Goal: Feedback & Contribution: Contribute content

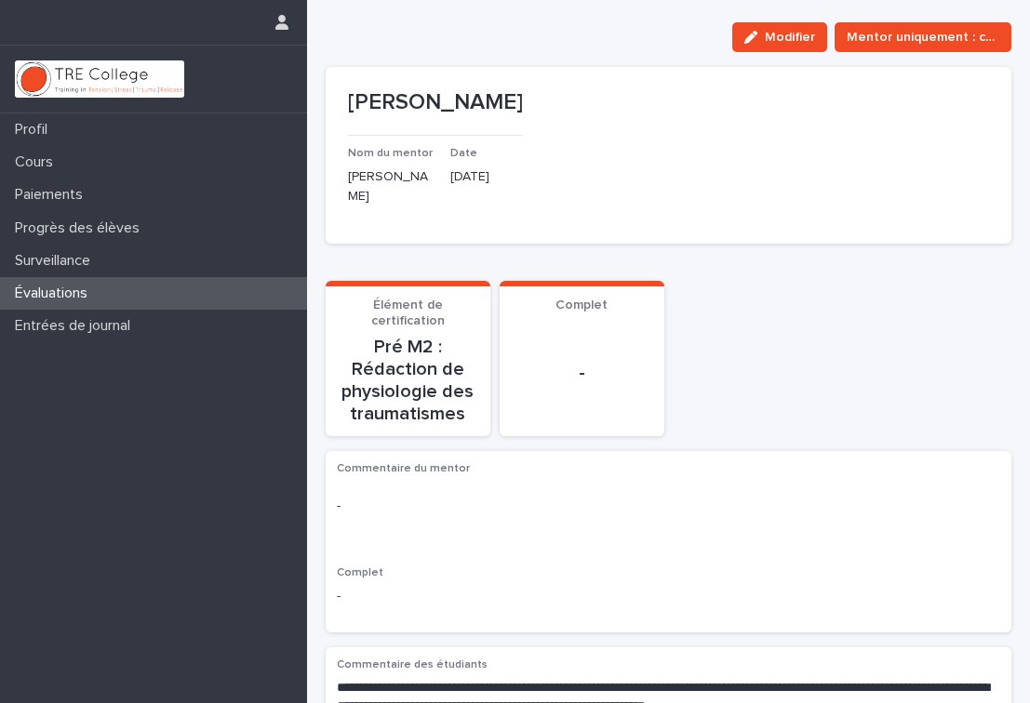
scroll to position [435, 0]
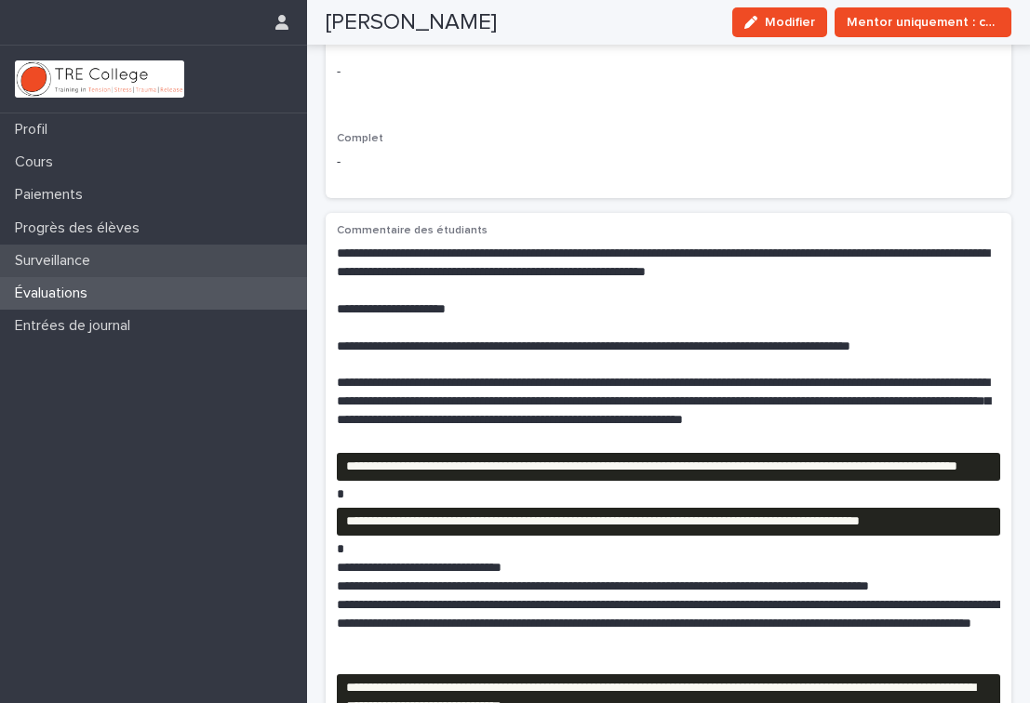
click at [138, 263] on div "Surveillance" at bounding box center [153, 261] width 307 height 33
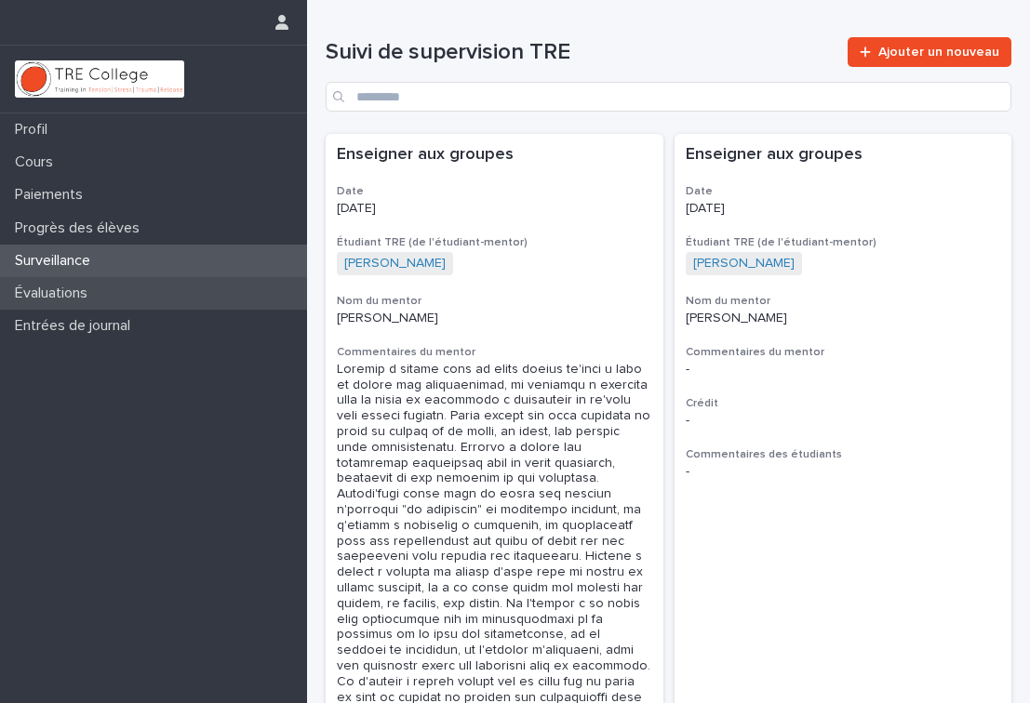
click at [104, 292] on div "Évaluations" at bounding box center [153, 293] width 307 height 33
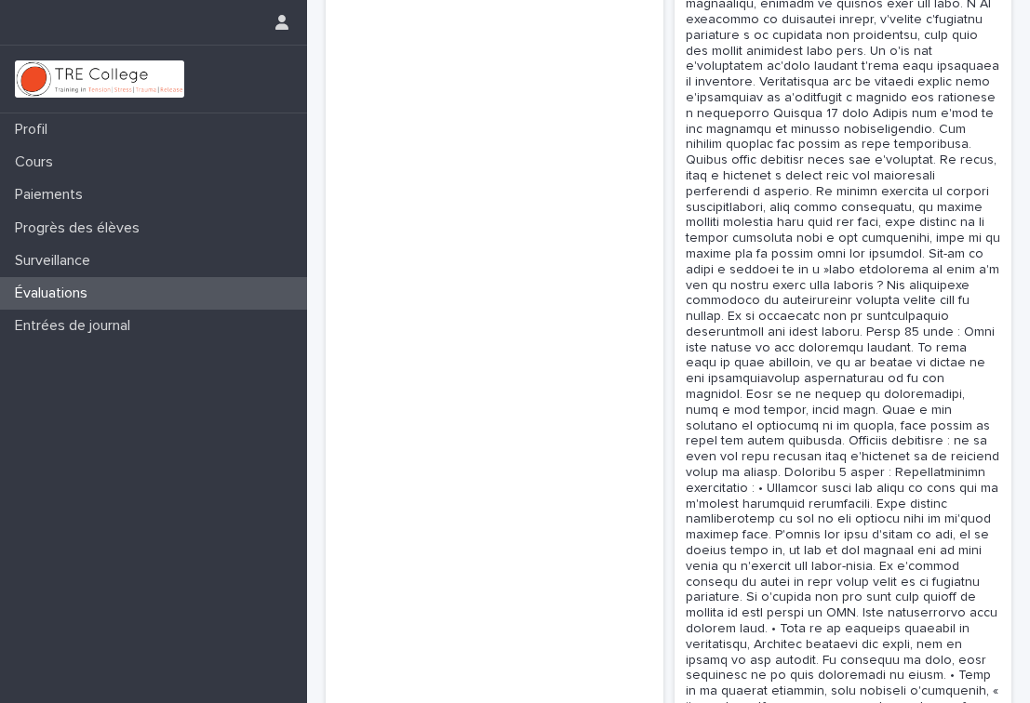
scroll to position [7435, 0]
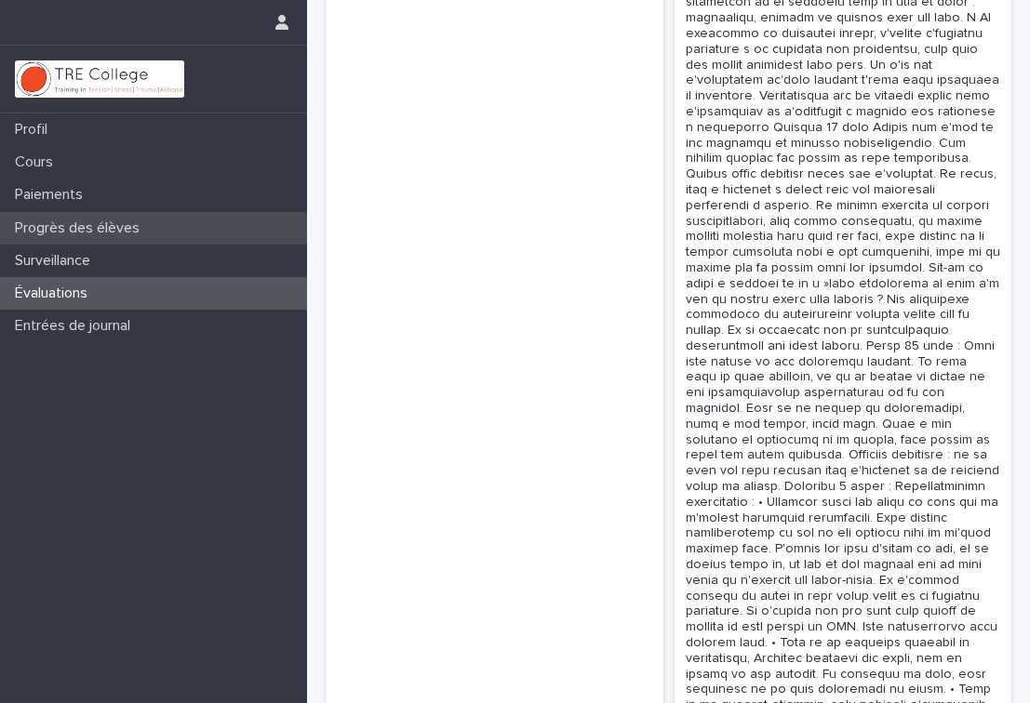
click at [112, 226] on font "Progrès des élèves" at bounding box center [77, 228] width 125 height 15
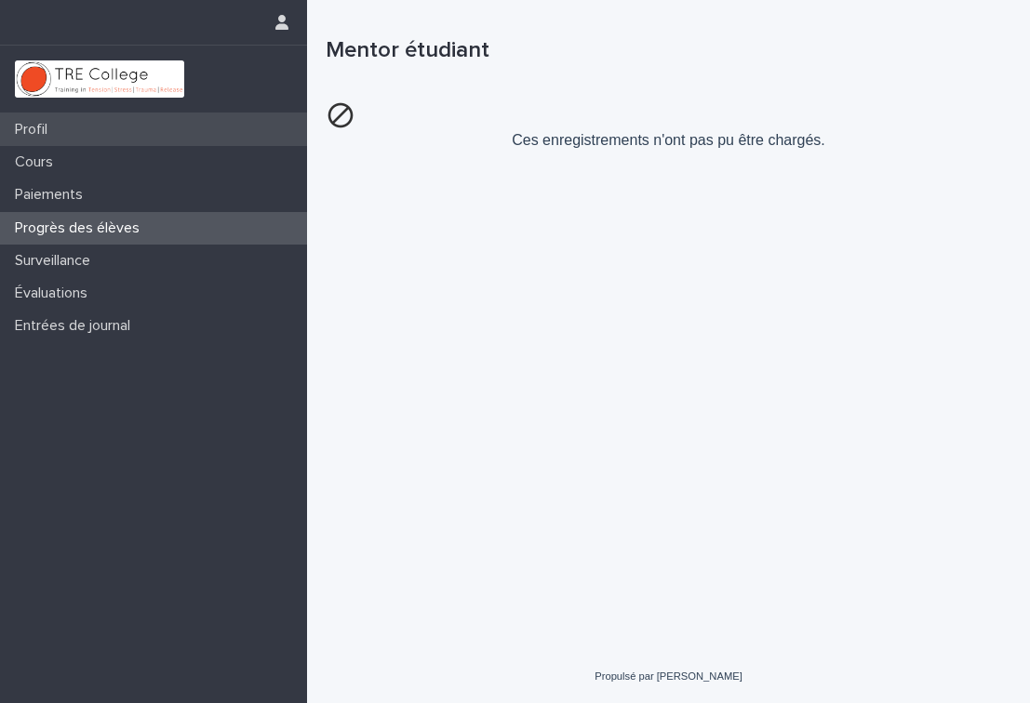
click at [45, 130] on font "Profil" at bounding box center [31, 129] width 33 height 15
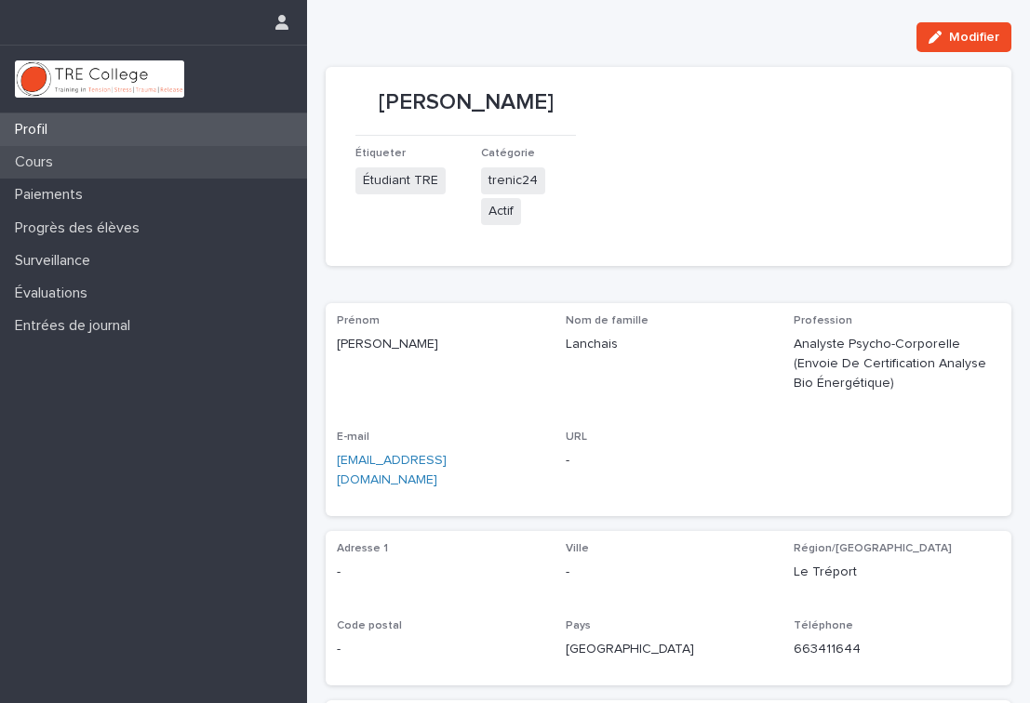
click at [45, 166] on font "Cours" at bounding box center [34, 161] width 38 height 15
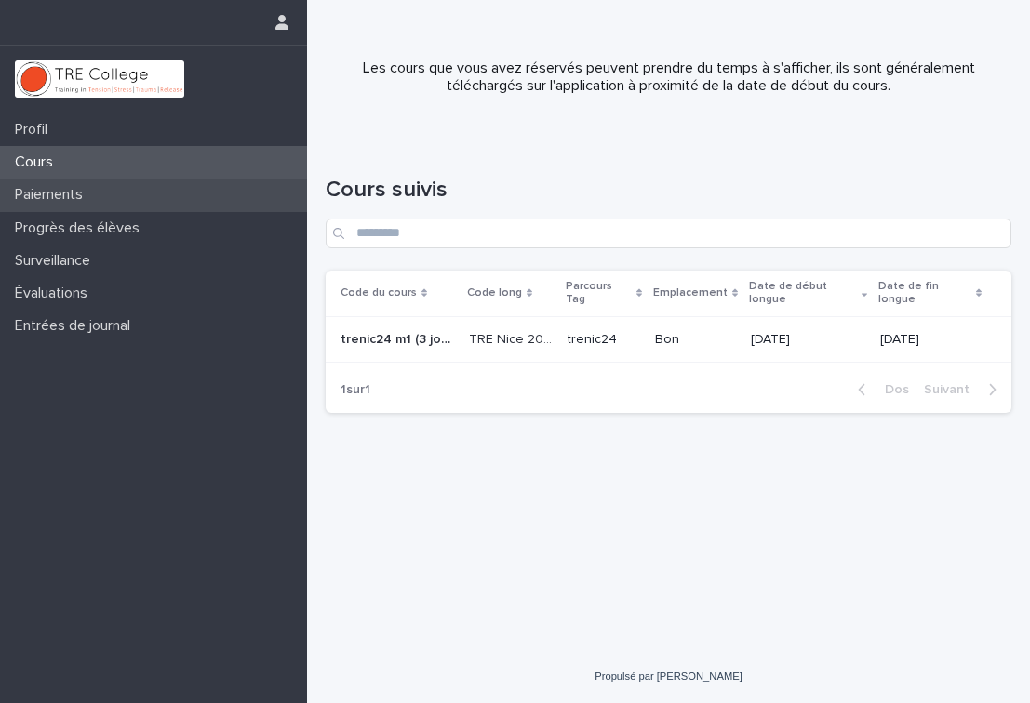
click at [45, 194] on font "Paiements" at bounding box center [49, 194] width 68 height 15
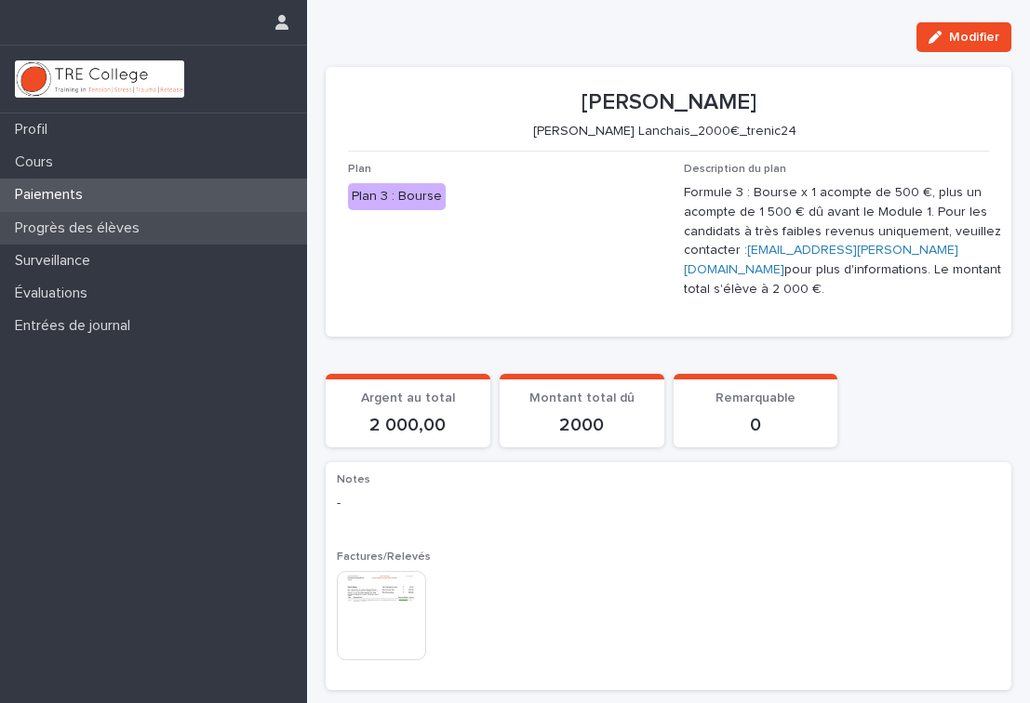
click at [55, 234] on font "Progrès des élèves" at bounding box center [77, 228] width 125 height 15
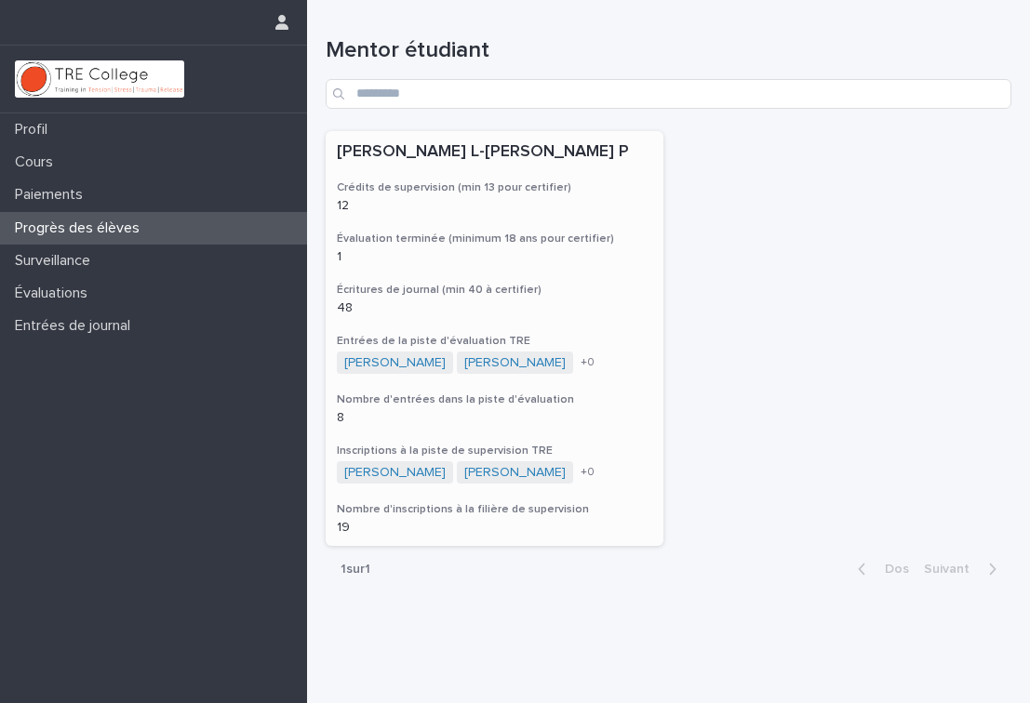
scroll to position [13, 0]
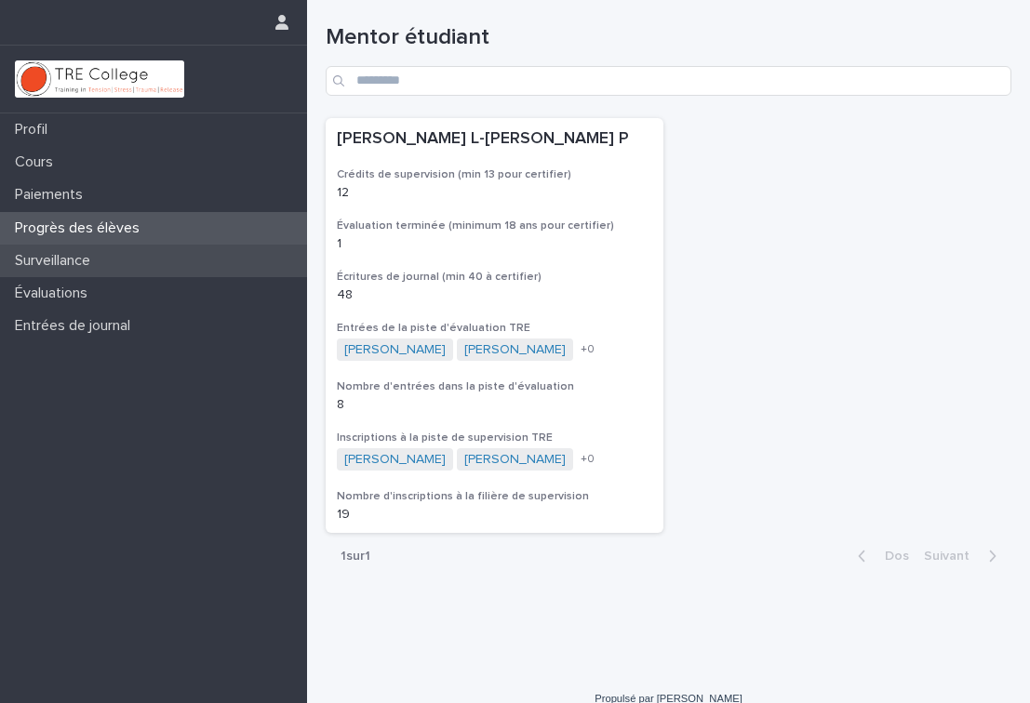
click at [67, 265] on font "Surveillance" at bounding box center [52, 260] width 75 height 15
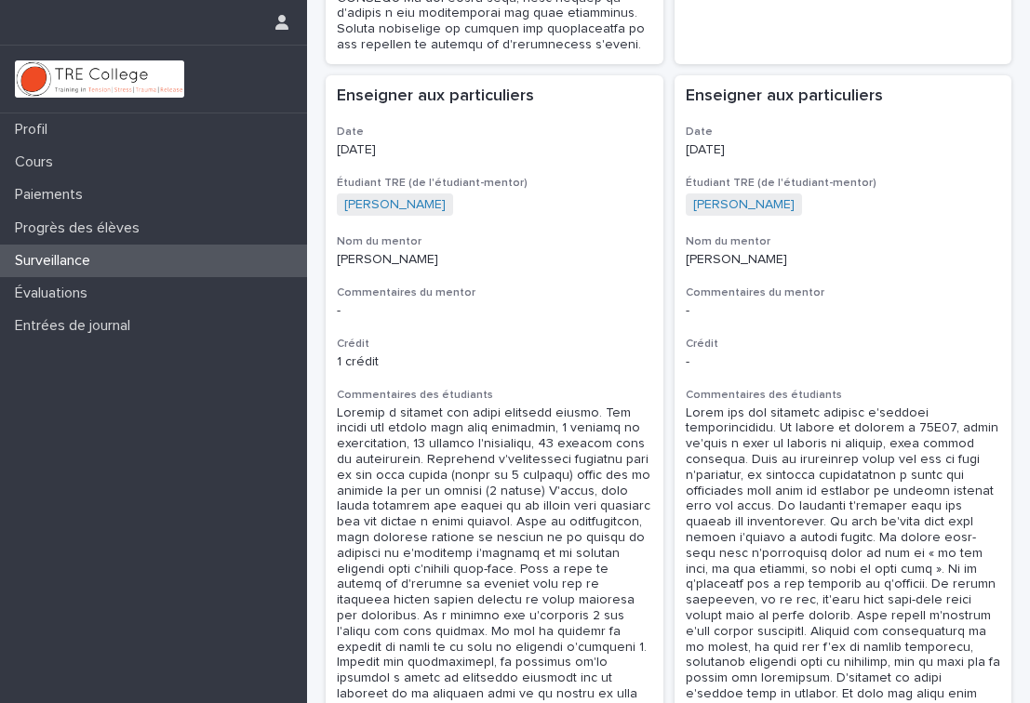
scroll to position [9087, 0]
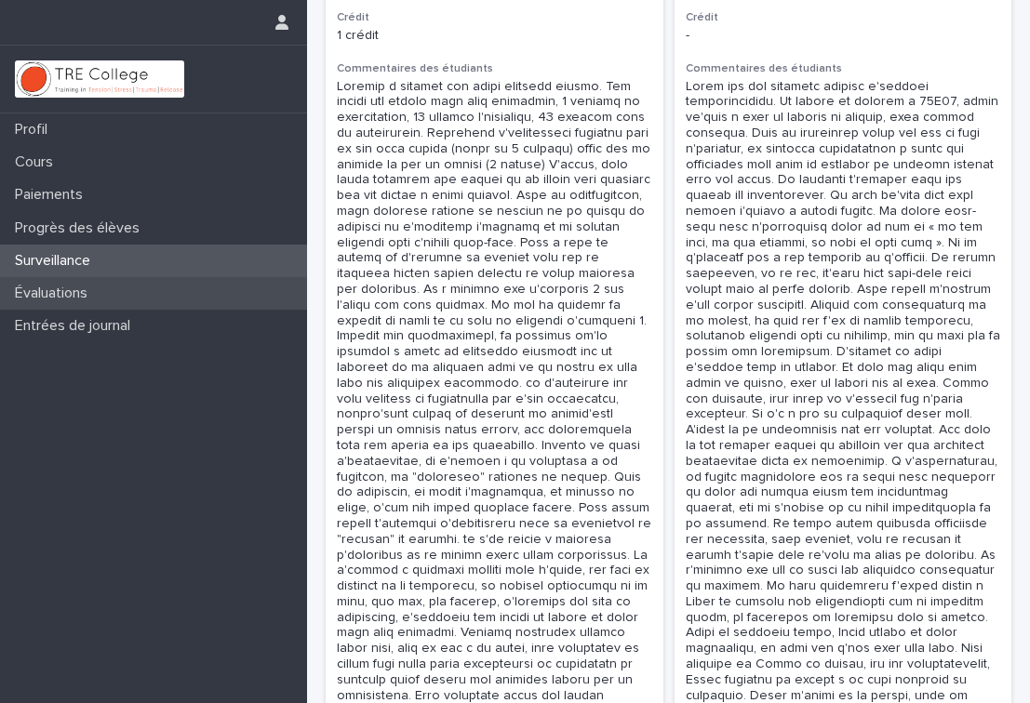
click at [62, 291] on font "Évaluations" at bounding box center [51, 293] width 73 height 15
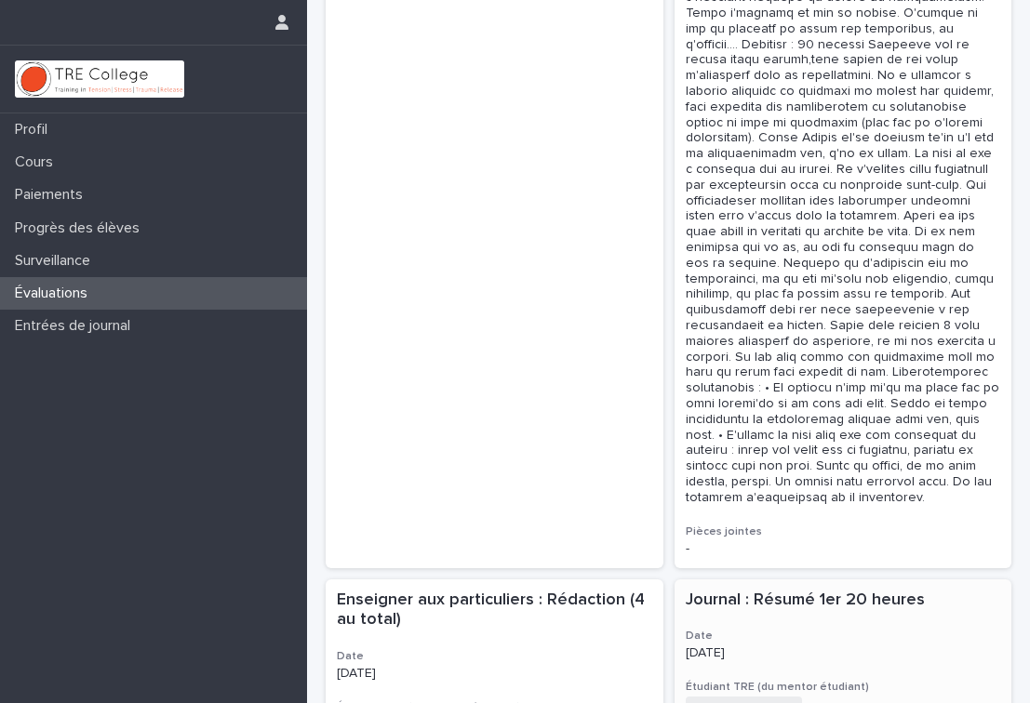
scroll to position [9372, 0]
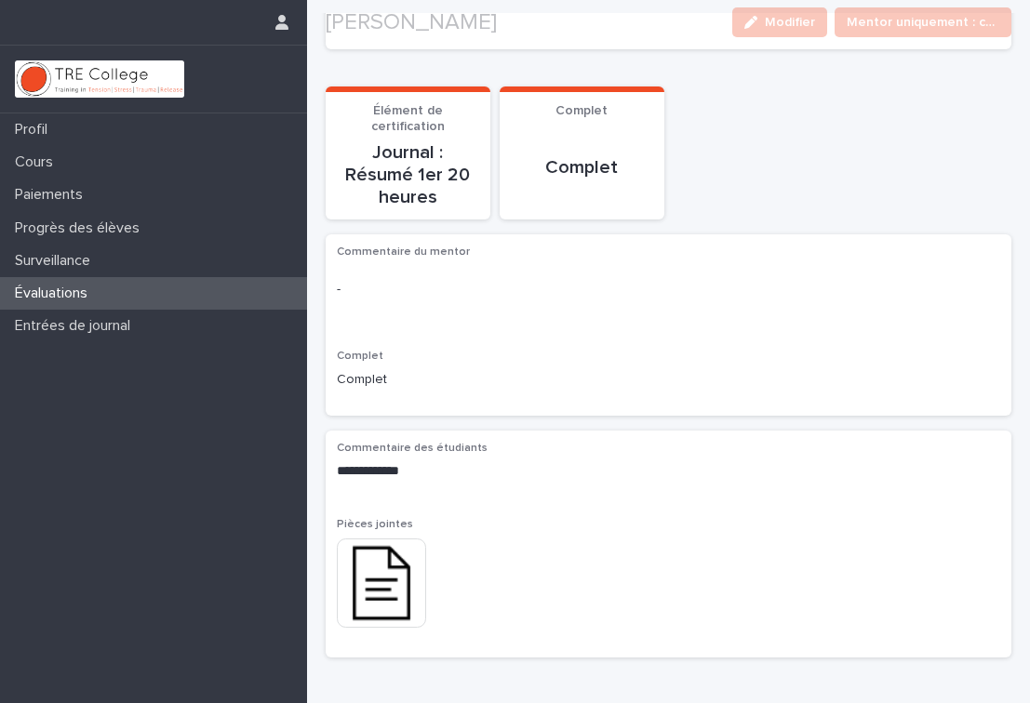
scroll to position [275, 0]
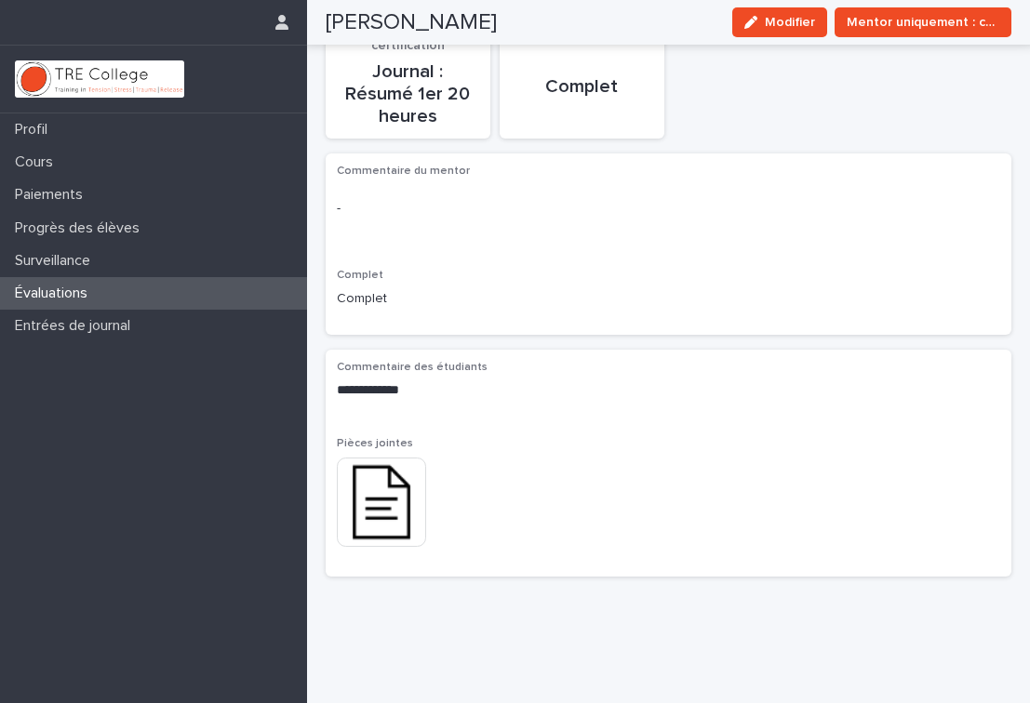
click at [392, 473] on img at bounding box center [381, 502] width 89 height 89
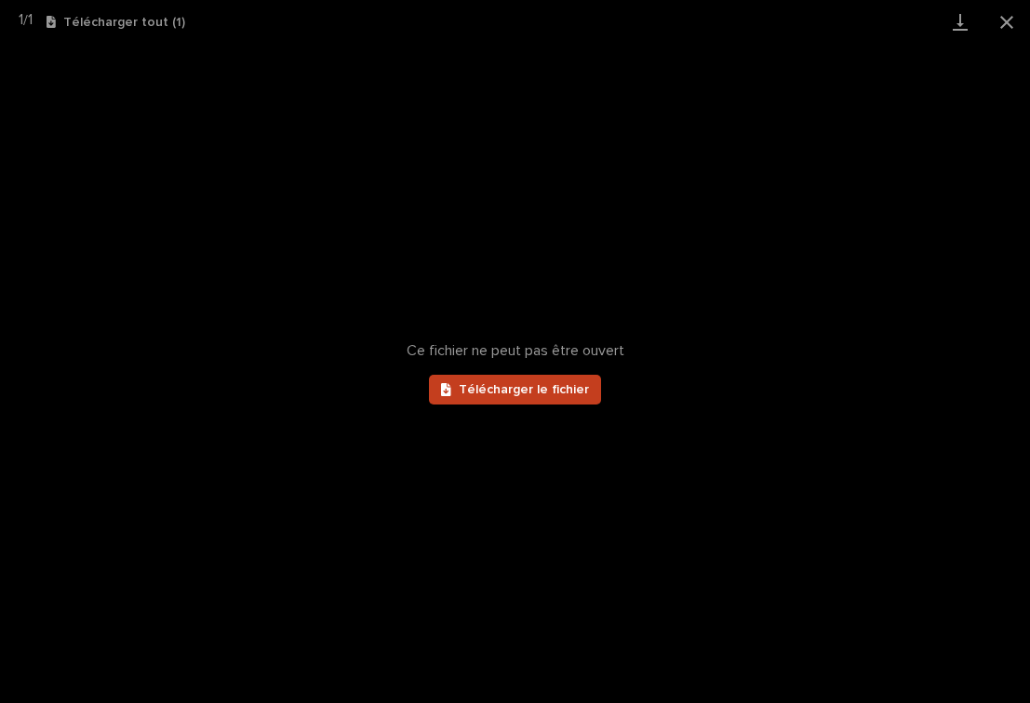
click at [502, 395] on font "Télécharger le fichier" at bounding box center [524, 389] width 130 height 13
click at [1001, 26] on button "Fermer la galerie" at bounding box center [1007, 22] width 47 height 44
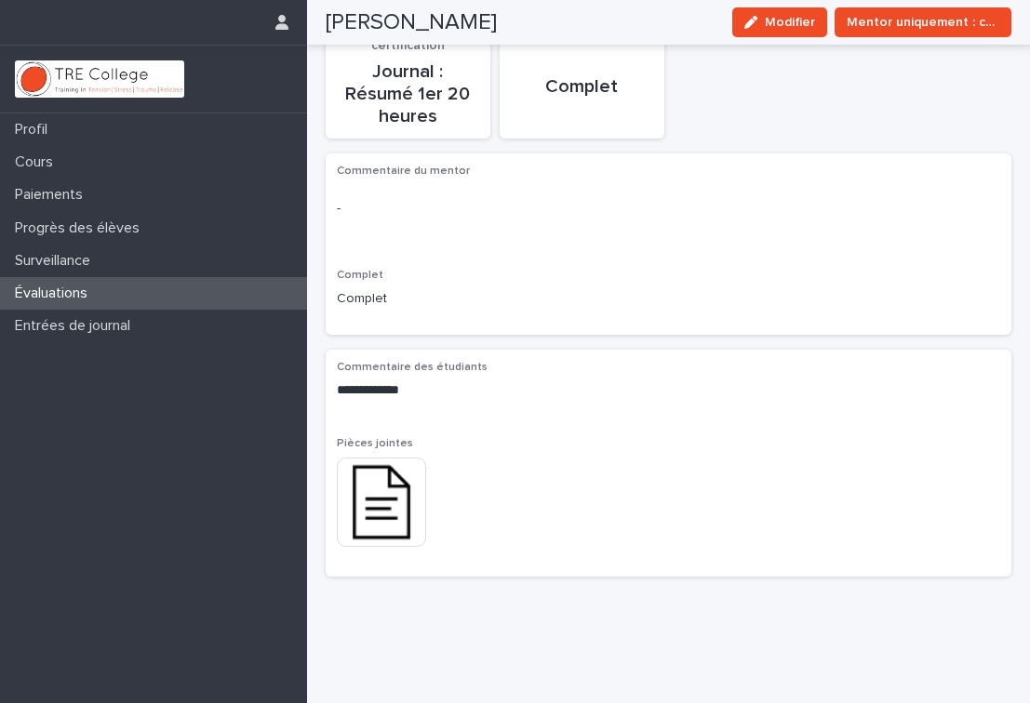
scroll to position [0, 0]
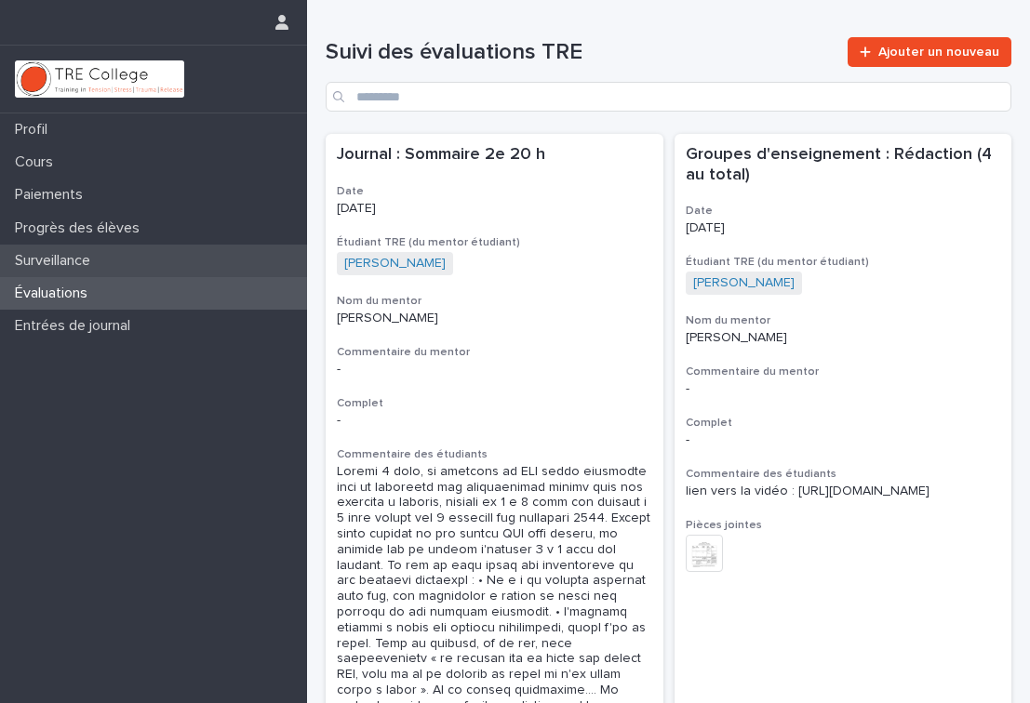
click at [156, 261] on div "Surveillance" at bounding box center [153, 261] width 307 height 33
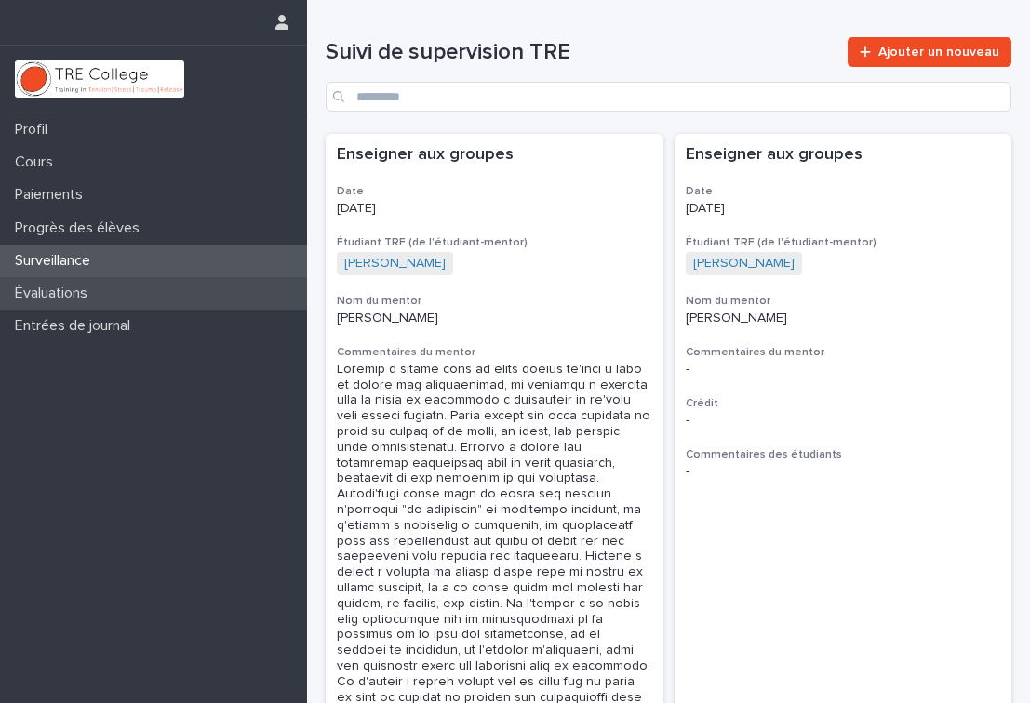
click at [104, 286] on div "Évaluations" at bounding box center [153, 293] width 307 height 33
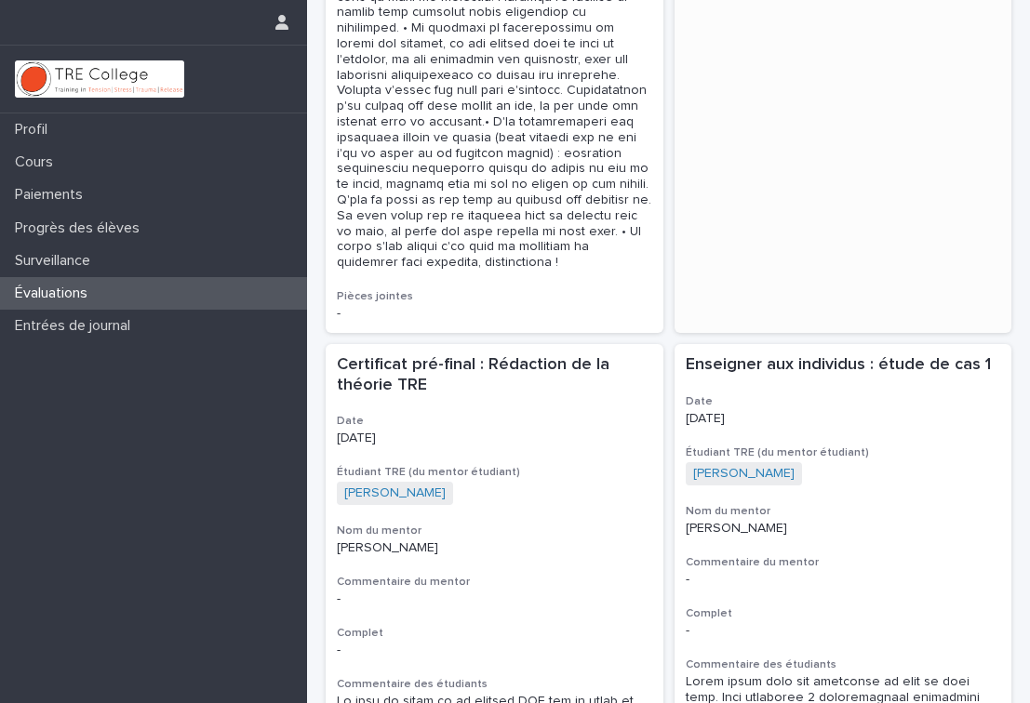
scroll to position [1273, 0]
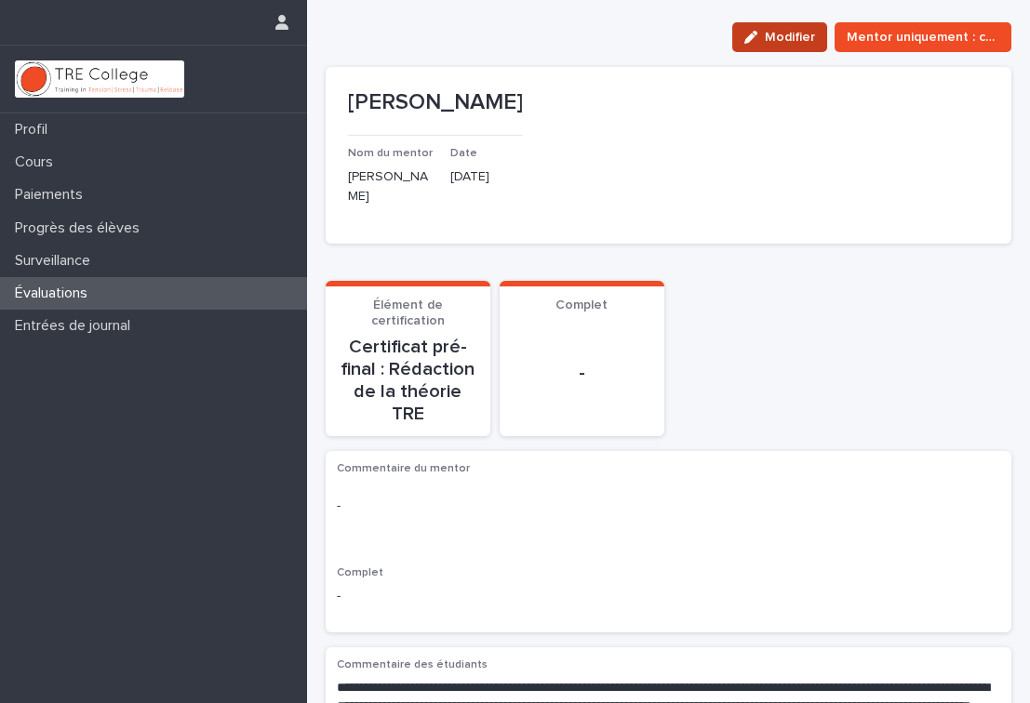
click at [787, 44] on button "Modifier" at bounding box center [779, 37] width 95 height 30
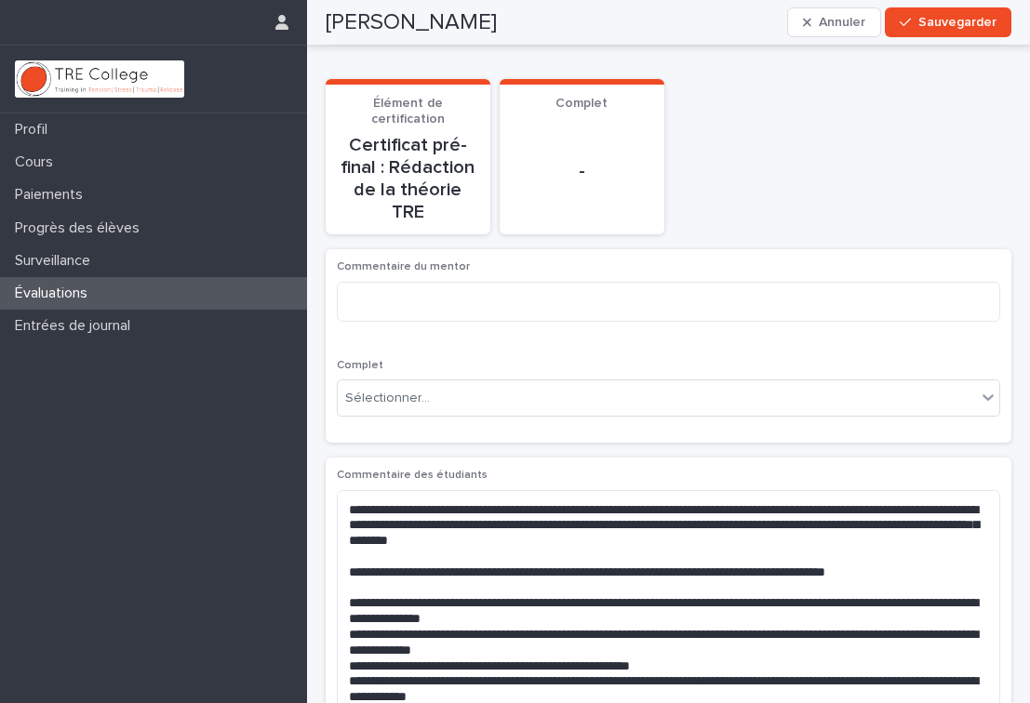
scroll to position [211, 0]
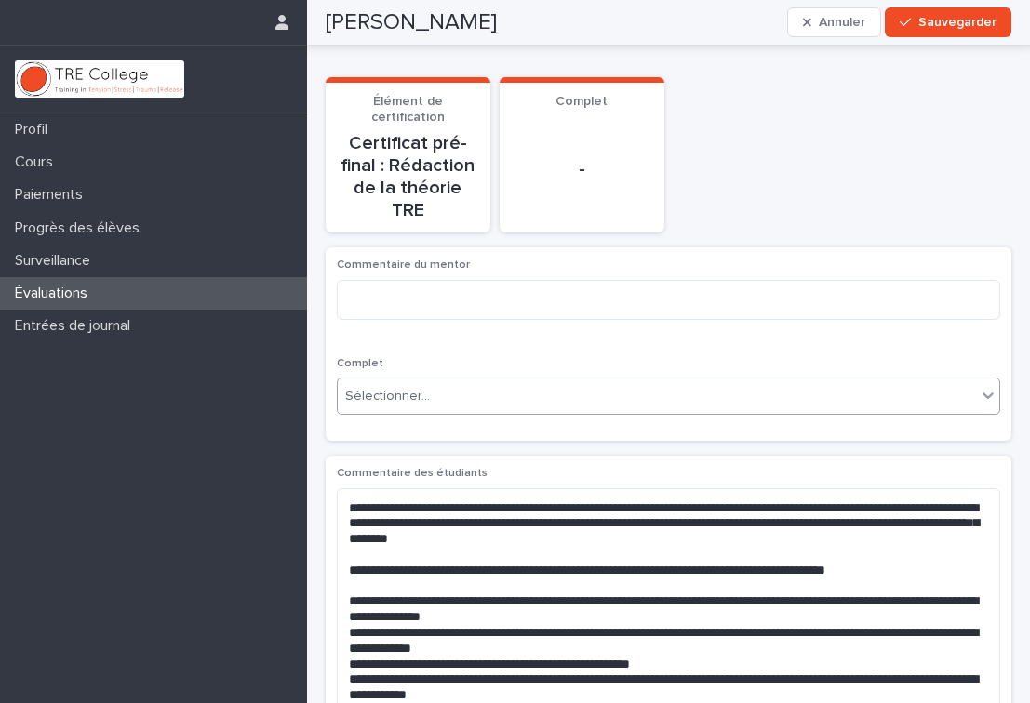
click at [796, 382] on div "Sélectionner..." at bounding box center [657, 397] width 638 height 31
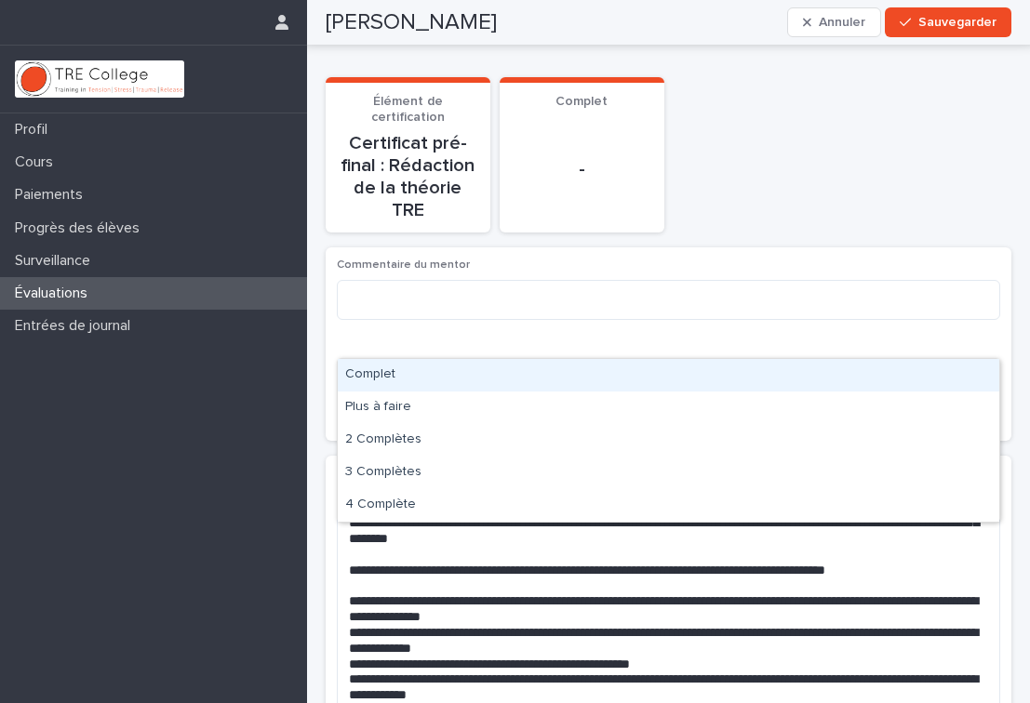
click at [770, 271] on div "Commentaire du mentor" at bounding box center [668, 296] width 663 height 75
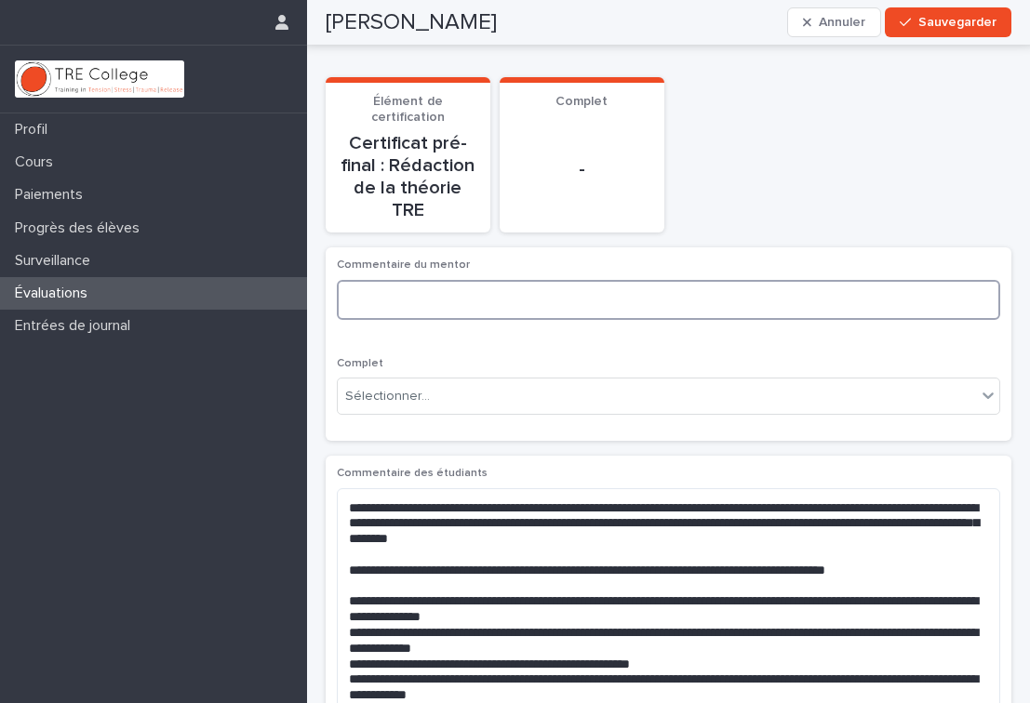
click at [686, 280] on textarea at bounding box center [668, 300] width 663 height 40
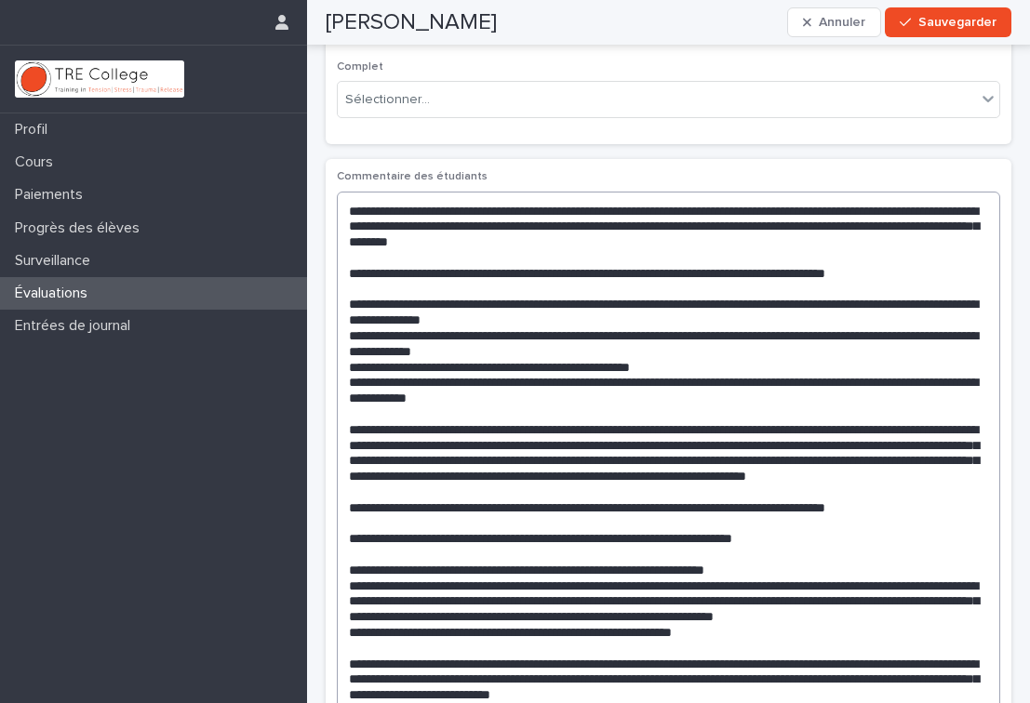
scroll to position [517, 0]
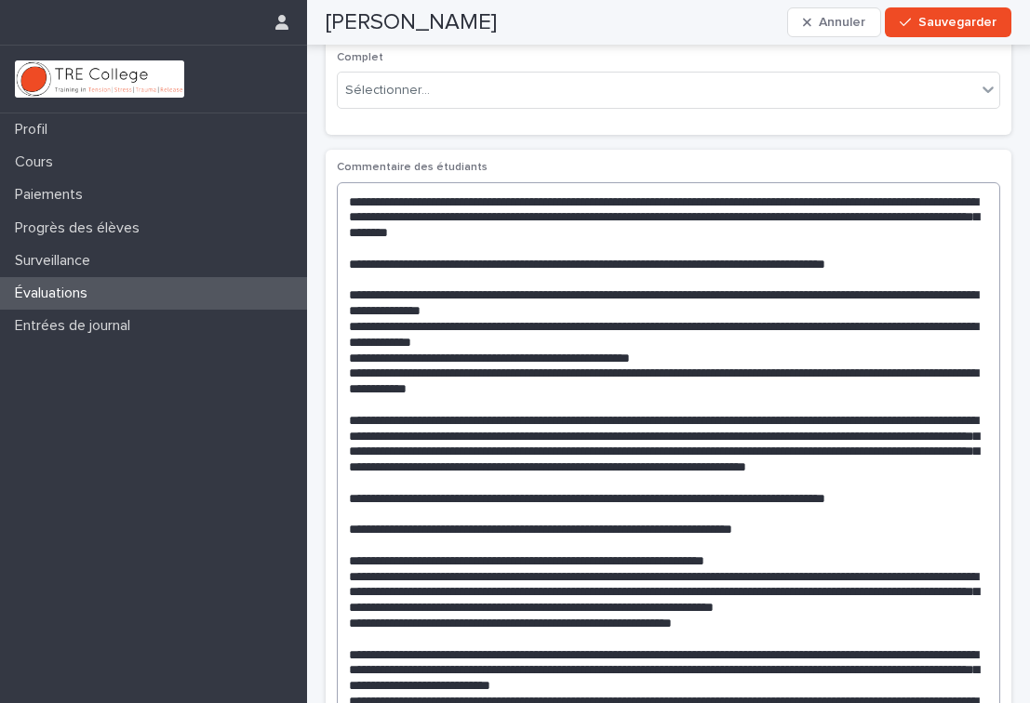
type textarea "**********"
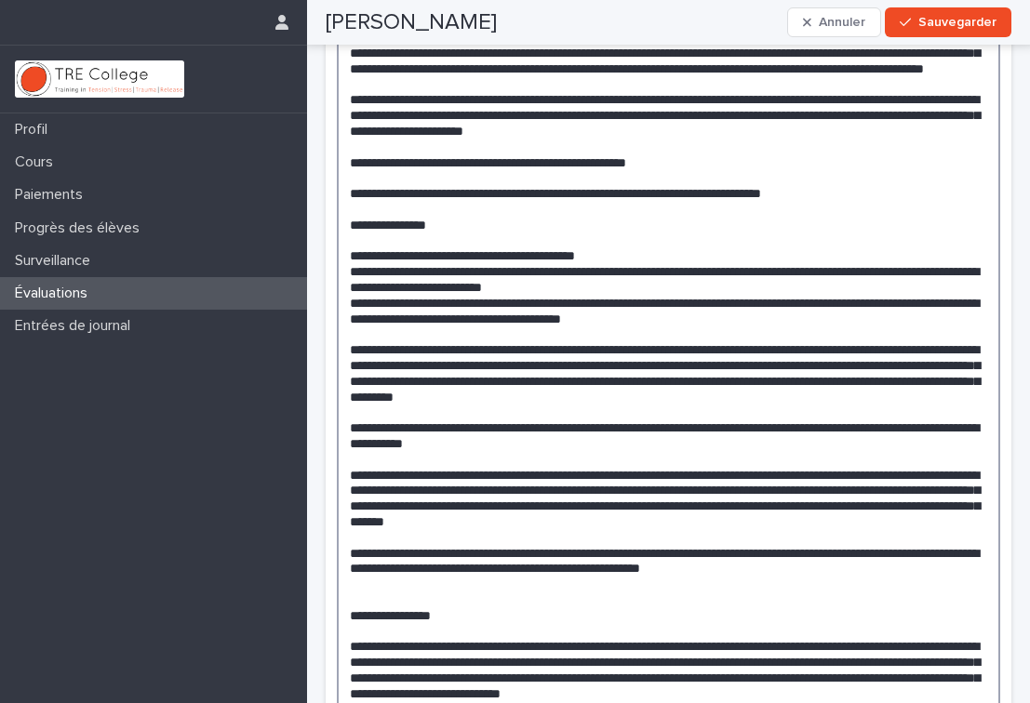
scroll to position [1262, 0]
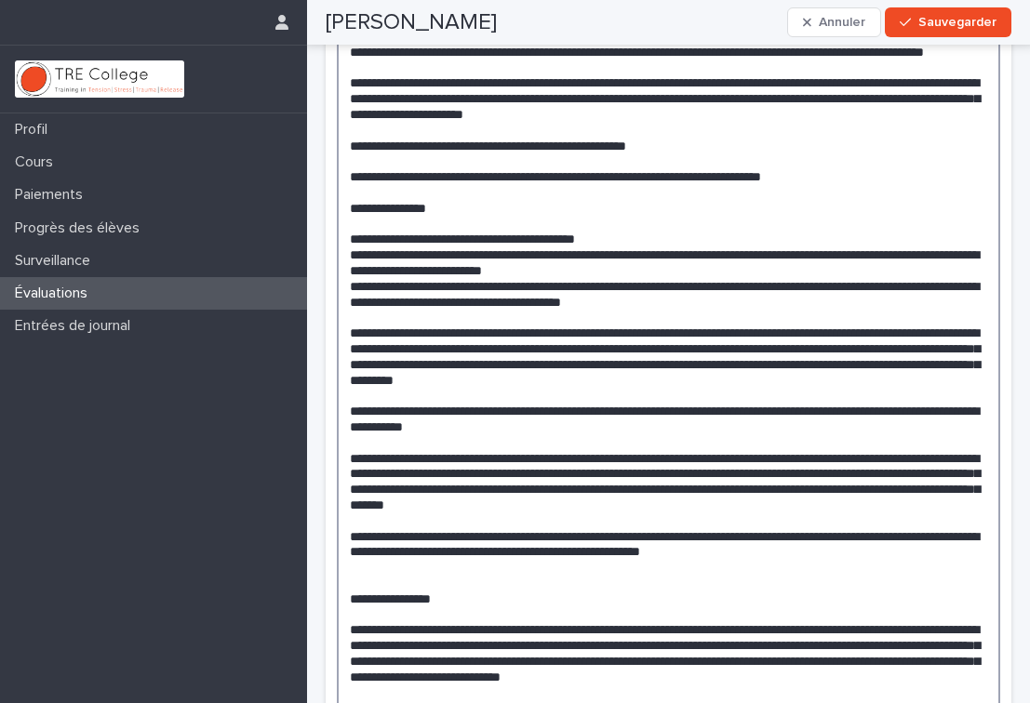
click at [420, 410] on textarea at bounding box center [668, 286] width 663 height 1696
click at [484, 416] on textarea at bounding box center [668, 286] width 663 height 1696
click at [840, 430] on textarea at bounding box center [668, 286] width 663 height 1696
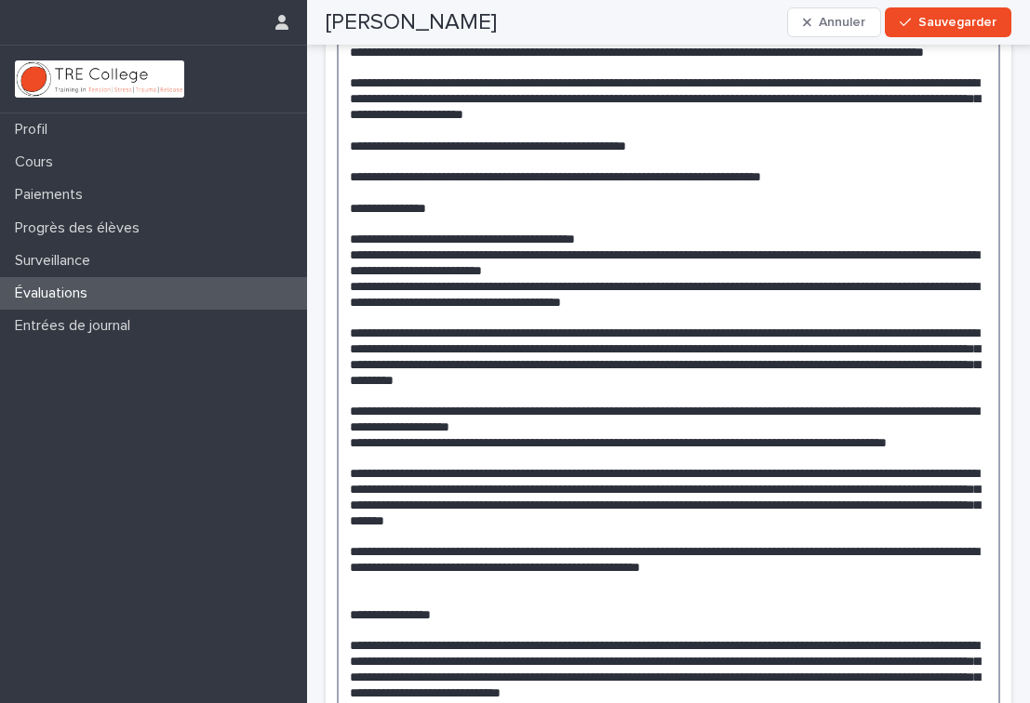
click at [481, 462] on textarea at bounding box center [668, 302] width 663 height 1728
click at [585, 463] on textarea at bounding box center [668, 302] width 663 height 1728
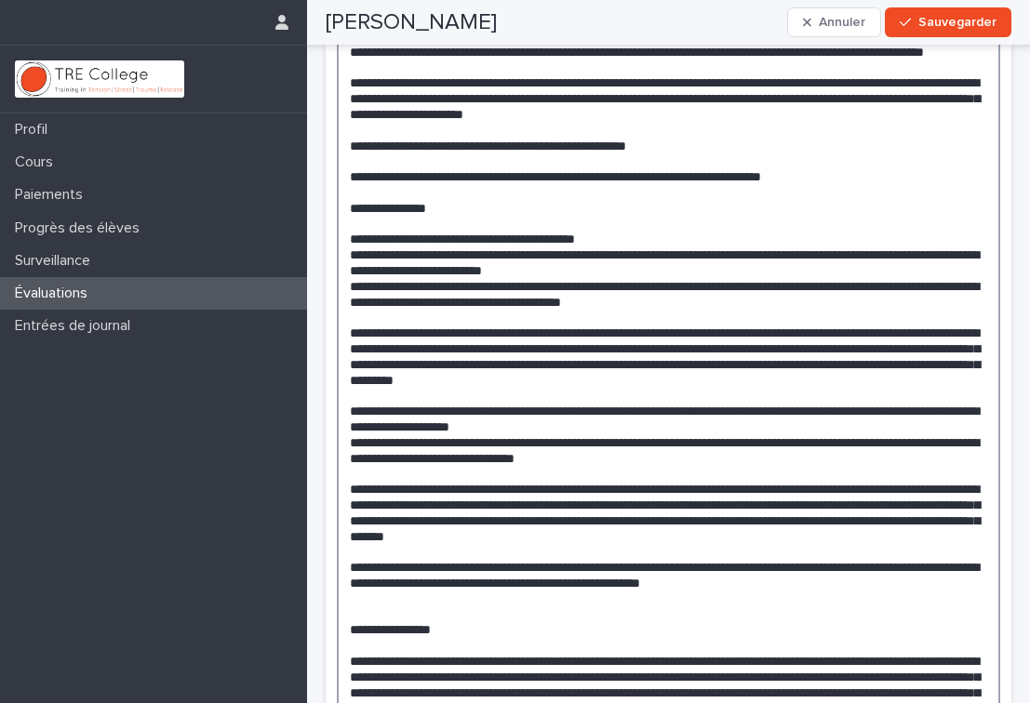
click at [862, 464] on textarea at bounding box center [668, 302] width 663 height 1728
click at [925, 462] on textarea at bounding box center [668, 302] width 663 height 1728
type textarea "**********"
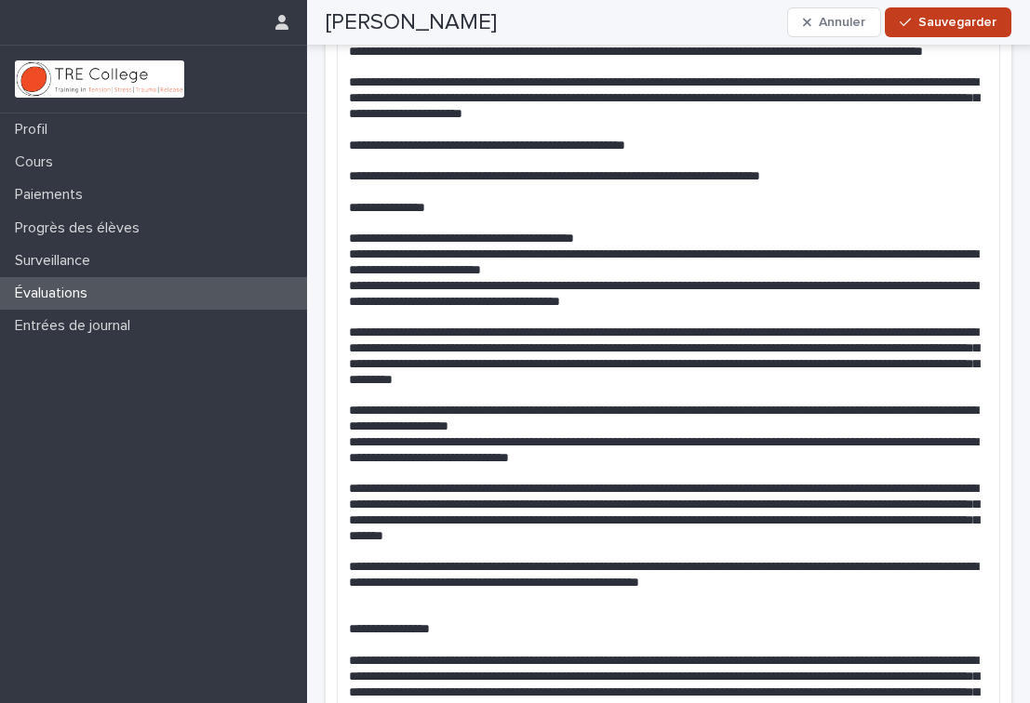
click at [931, 30] on button "Sauvegarder" at bounding box center [948, 22] width 127 height 30
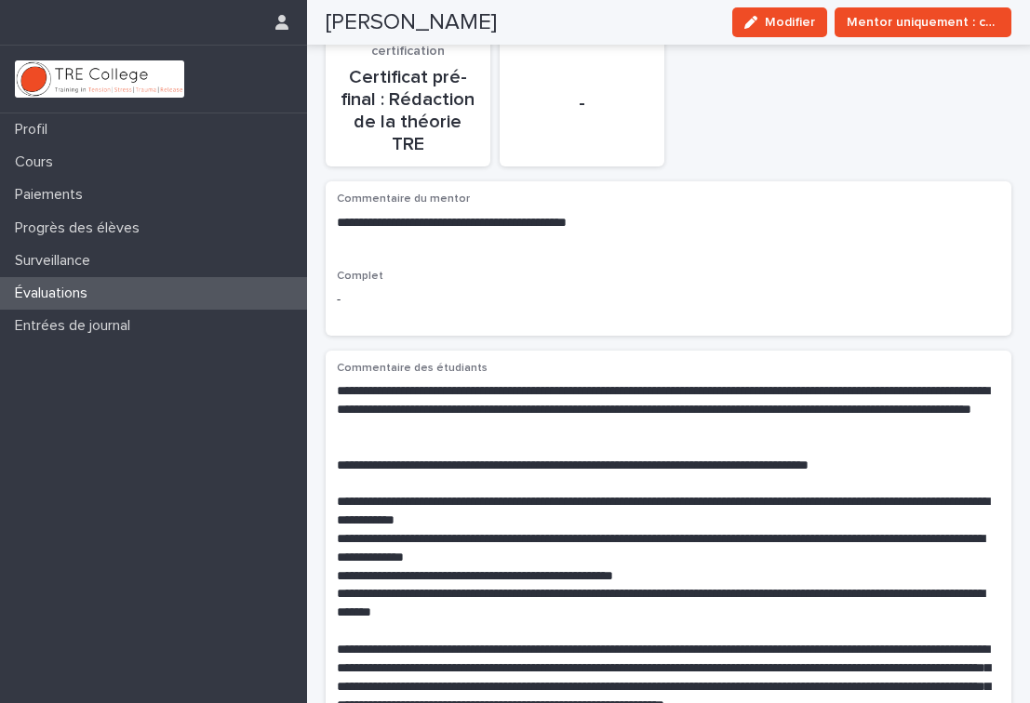
scroll to position [0, 0]
